Goal: Task Accomplishment & Management: Use online tool/utility

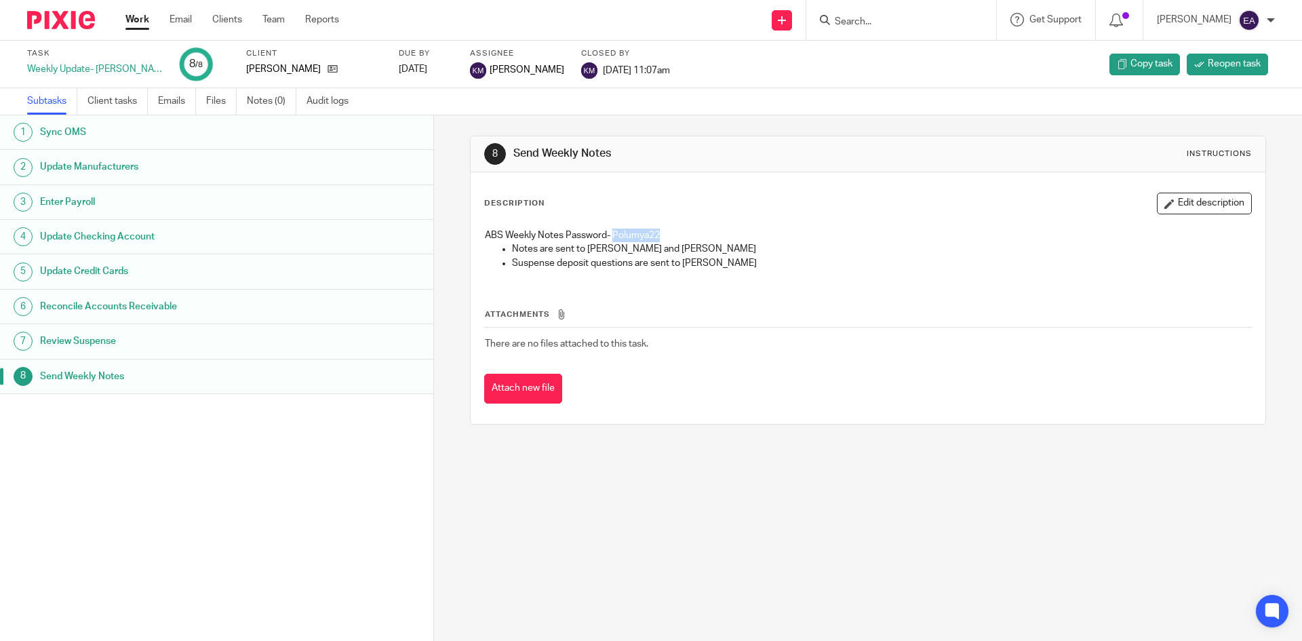
click at [904, 21] on input "Search" at bounding box center [894, 22] width 122 height 12
type input "jae"
click at [915, 59] on link at bounding box center [937, 53] width 214 height 20
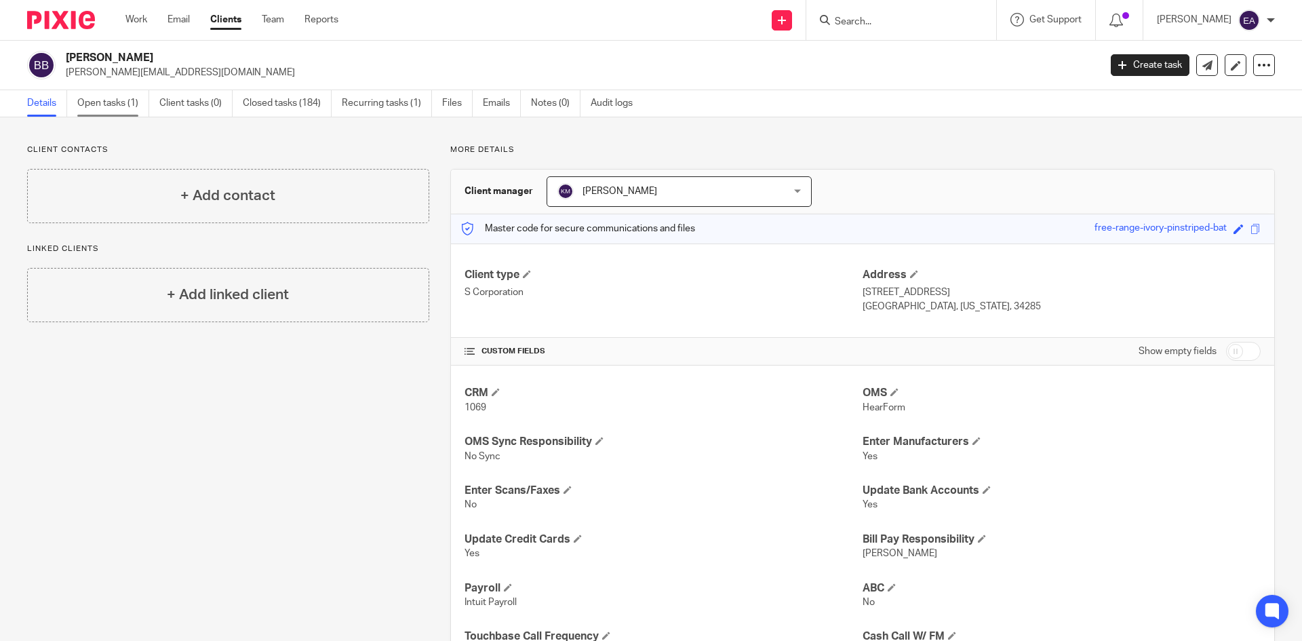
click at [99, 100] on link "Open tasks (1)" at bounding box center [113, 103] width 72 height 26
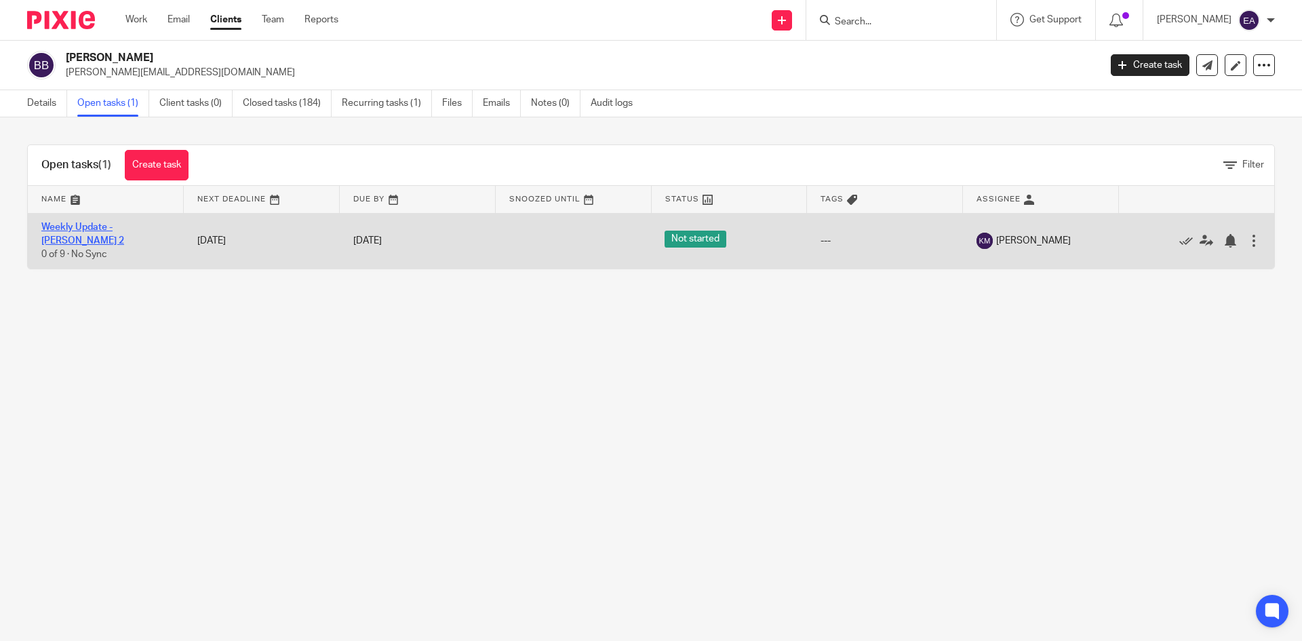
click at [96, 230] on link "Weekly Update - [PERSON_NAME] 2" at bounding box center [82, 233] width 83 height 23
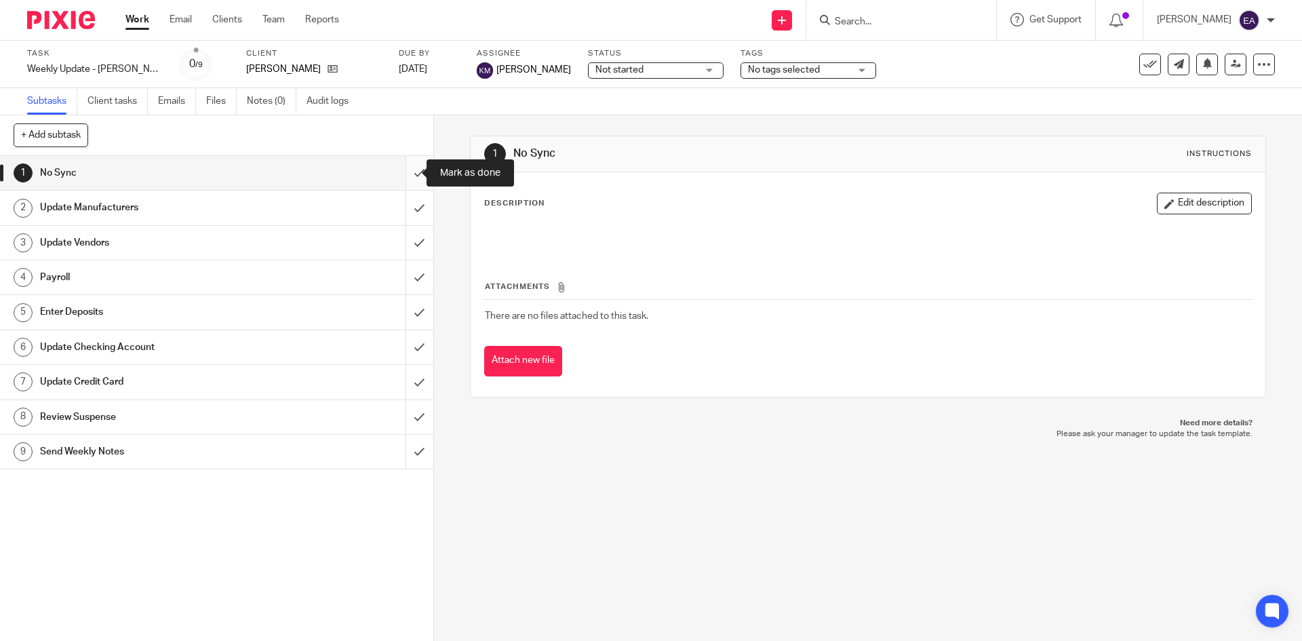
click at [407, 174] on input "submit" at bounding box center [216, 173] width 433 height 34
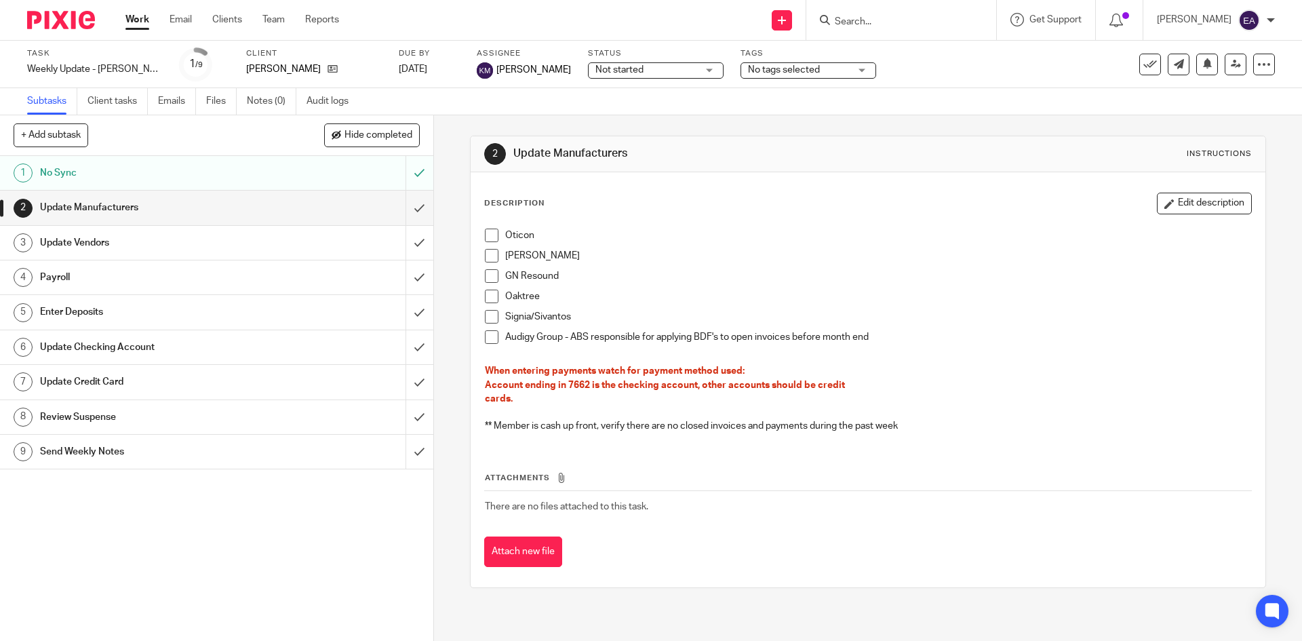
click at [488, 234] on span at bounding box center [492, 235] width 14 height 14
click at [487, 260] on span at bounding box center [492, 256] width 14 height 14
click at [491, 281] on span at bounding box center [492, 276] width 14 height 14
click at [485, 293] on span at bounding box center [492, 296] width 14 height 14
click at [485, 340] on span at bounding box center [492, 337] width 14 height 14
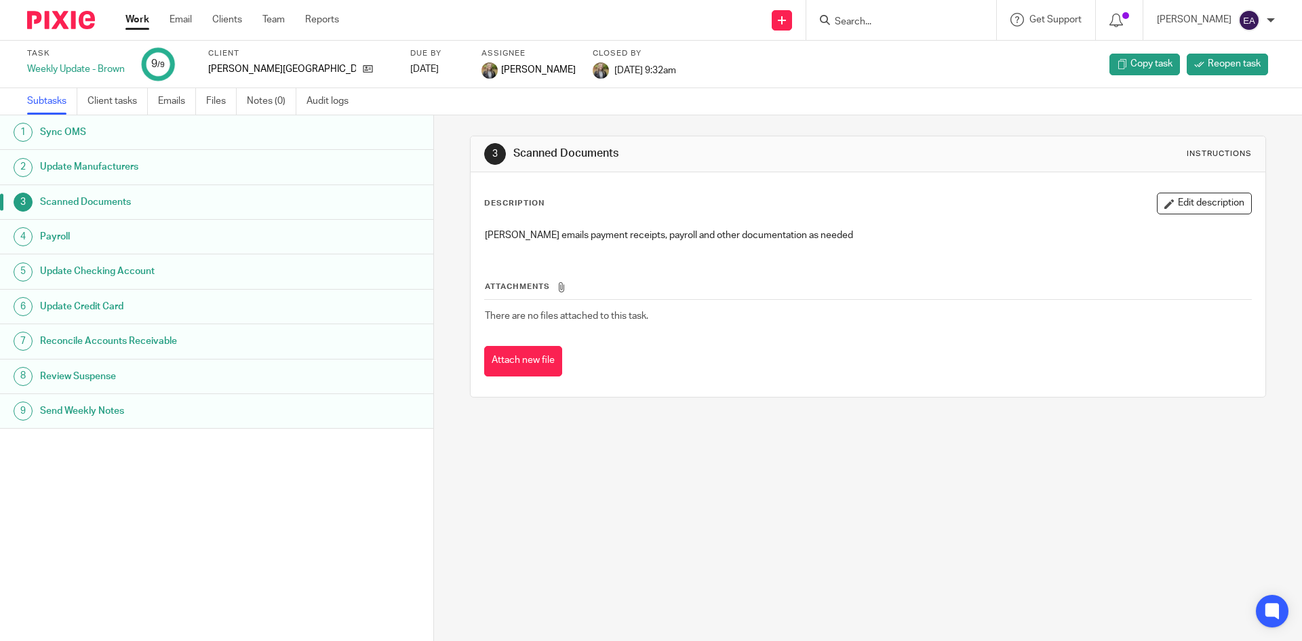
click at [968, 14] on form at bounding box center [905, 20] width 144 height 17
click at [940, 22] on input "Search" at bounding box center [894, 22] width 122 height 12
type input "jae"
click at [921, 47] on link at bounding box center [937, 53] width 214 height 20
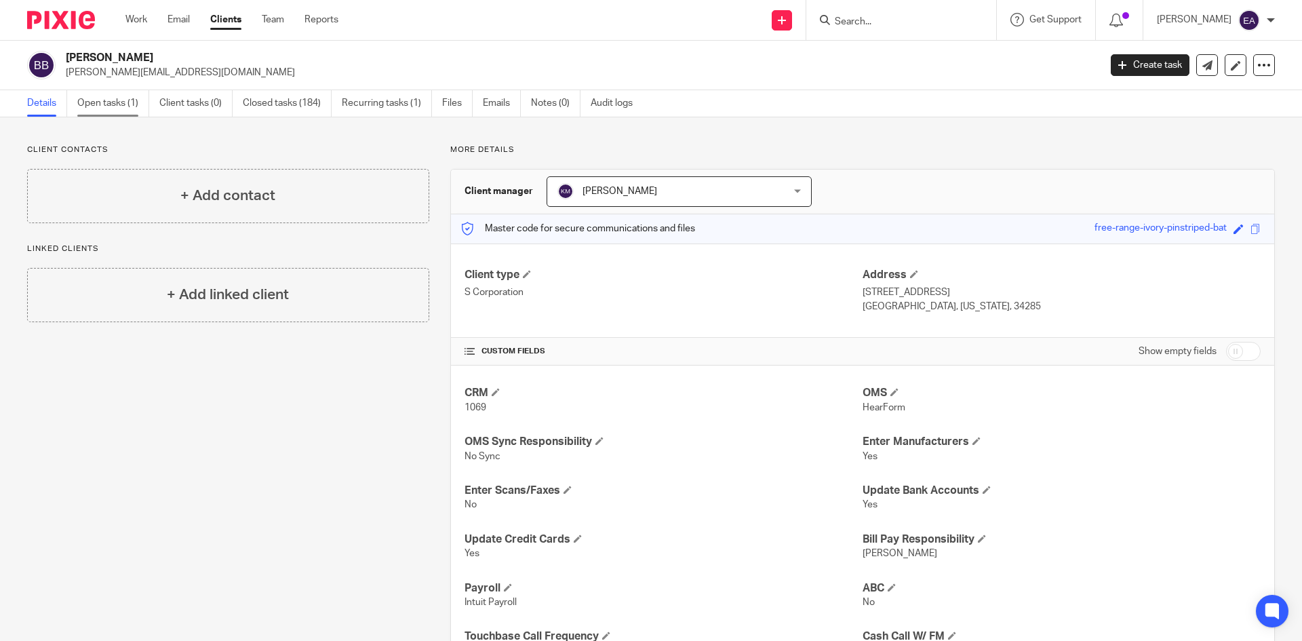
click at [116, 112] on link "Open tasks (1)" at bounding box center [113, 103] width 72 height 26
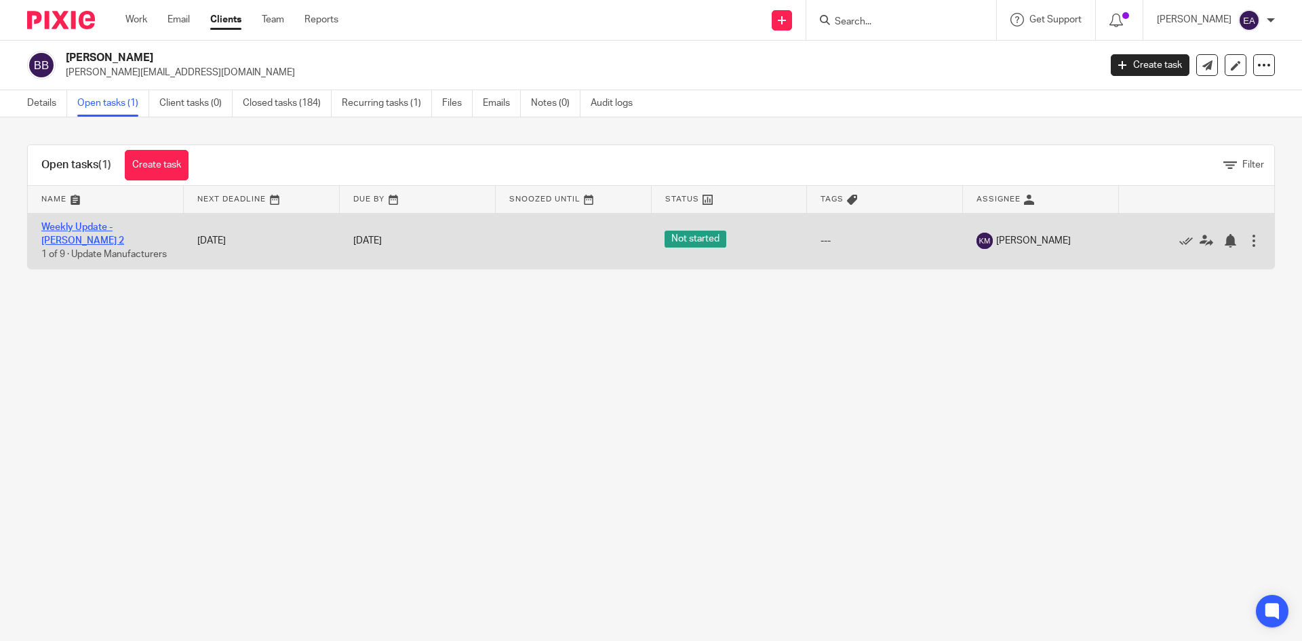
click at [89, 238] on link "Weekly Update - [PERSON_NAME] 2" at bounding box center [82, 233] width 83 height 23
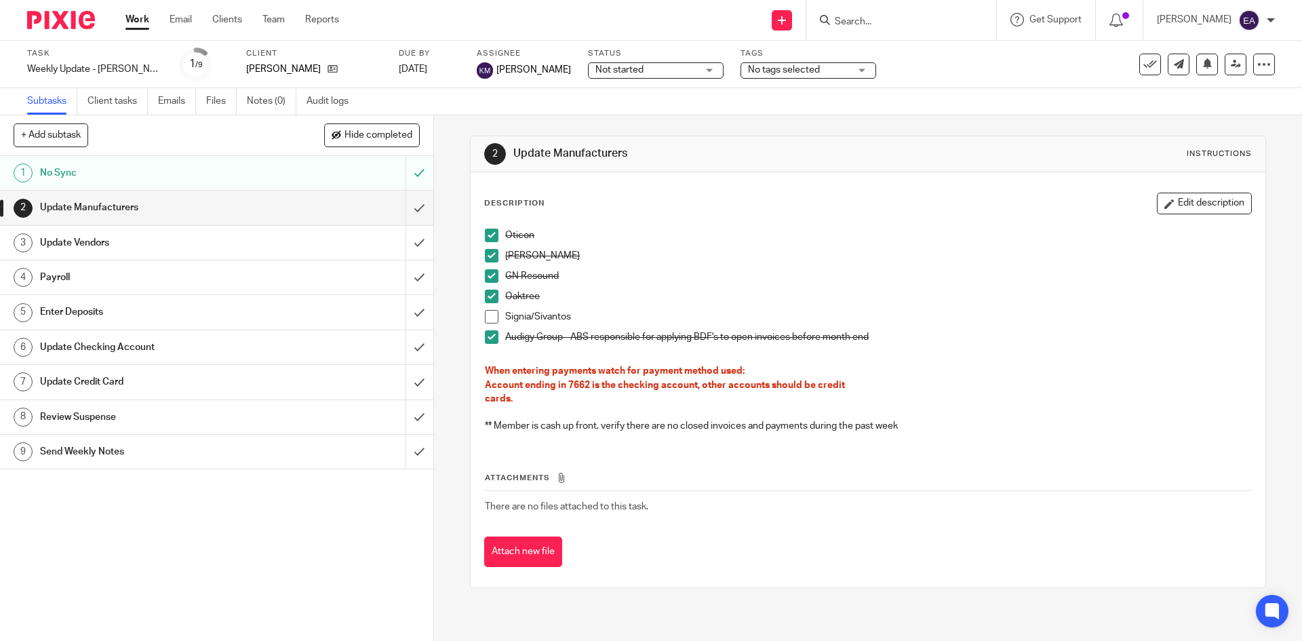
click at [109, 244] on h1 "Update Vendors" at bounding box center [157, 243] width 235 height 20
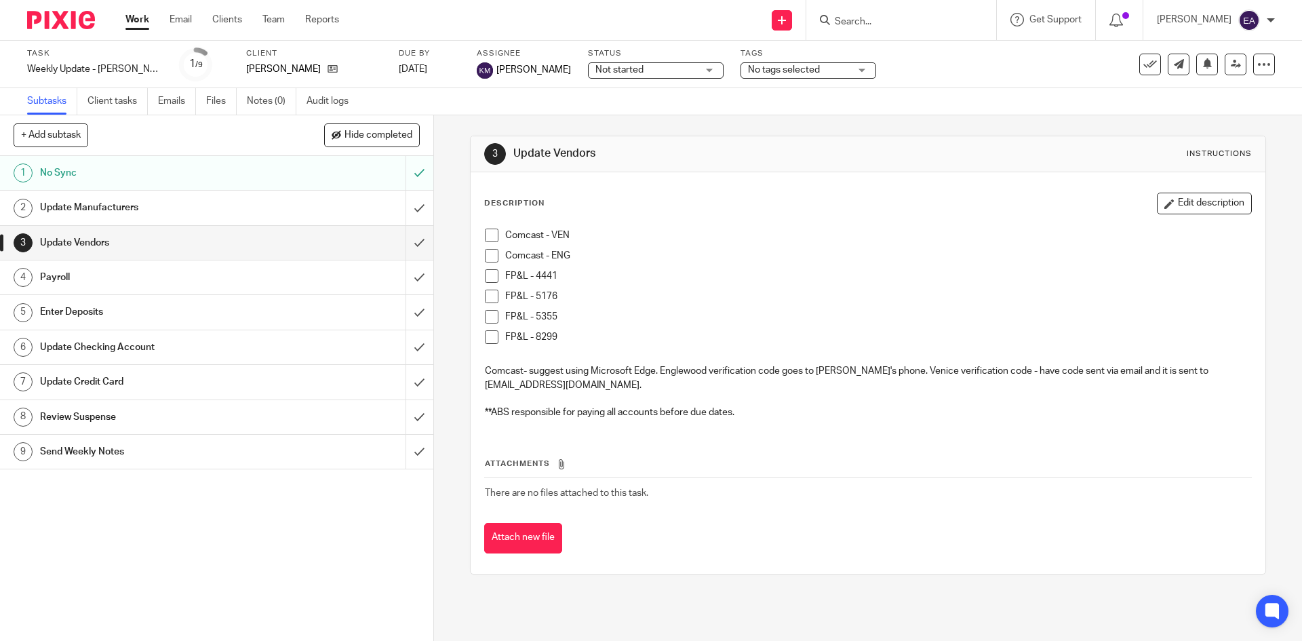
click at [101, 284] on h1 "Payroll" at bounding box center [157, 277] width 235 height 20
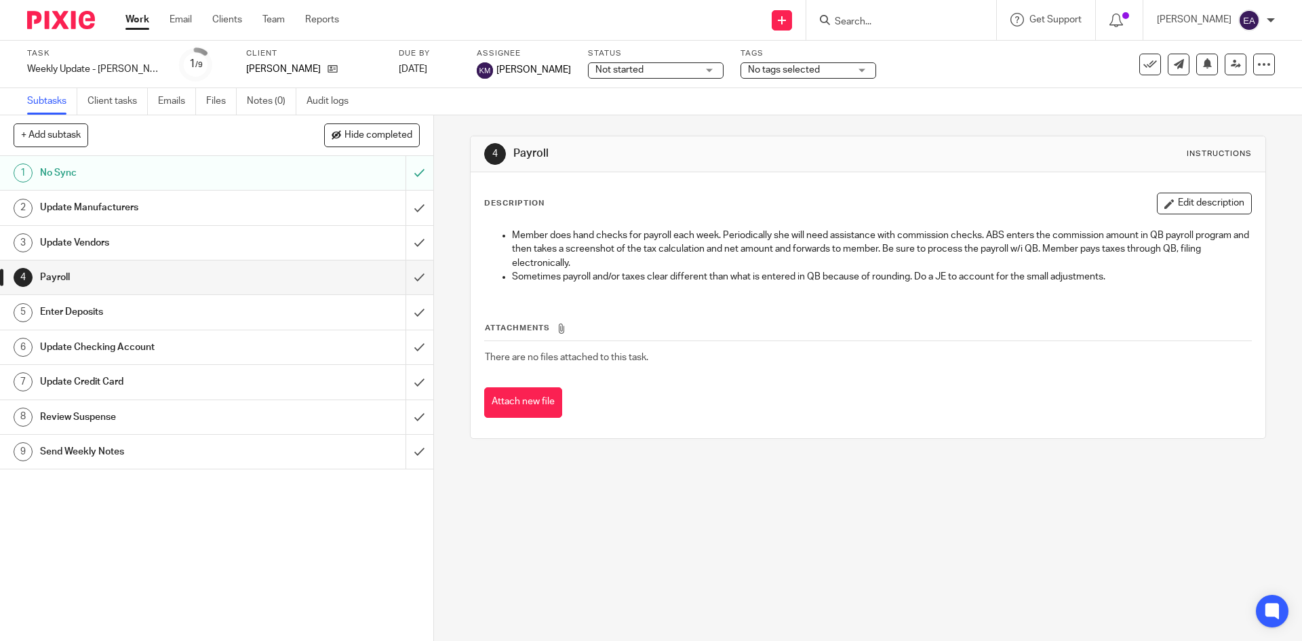
click at [105, 313] on h1 "Enter Deposits" at bounding box center [157, 312] width 235 height 20
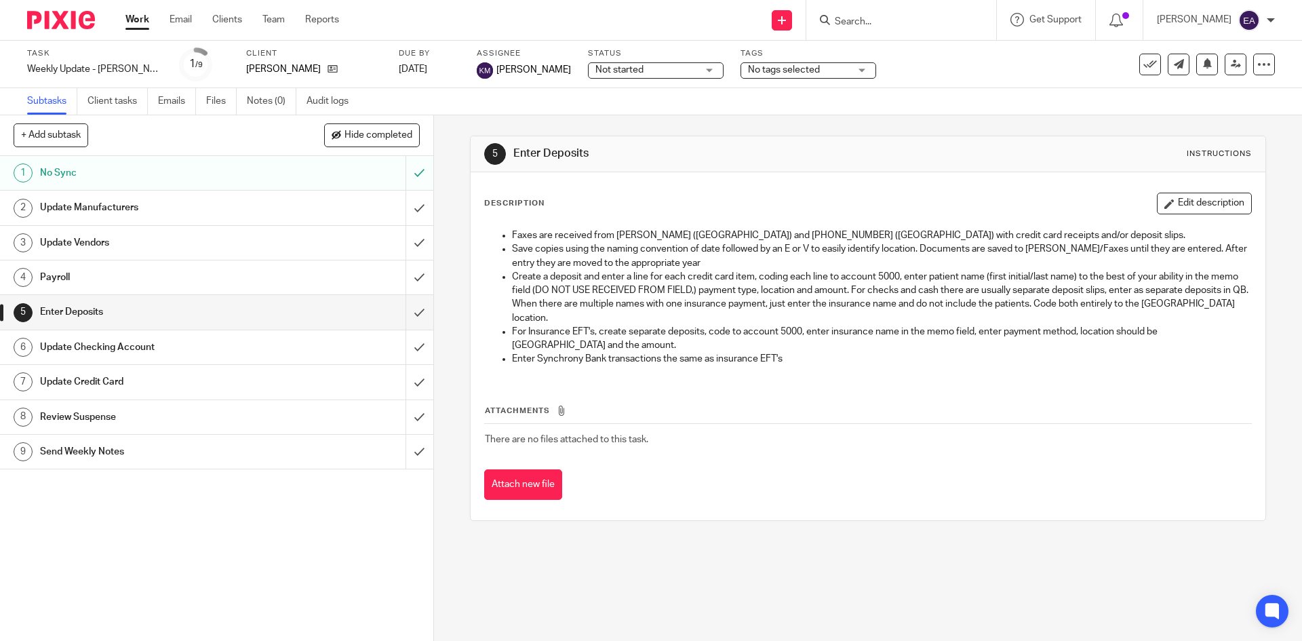
click at [102, 348] on h1 "Update Checking Account" at bounding box center [157, 347] width 235 height 20
